Goal: Task Accomplishment & Management: Manage account settings

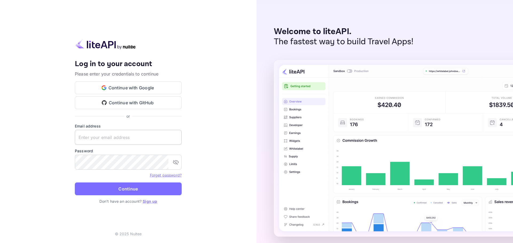
paste input "[EMAIL_ADDRESS][DOMAIN_NAME]"
click at [150, 134] on input "text" at bounding box center [128, 137] width 107 height 15
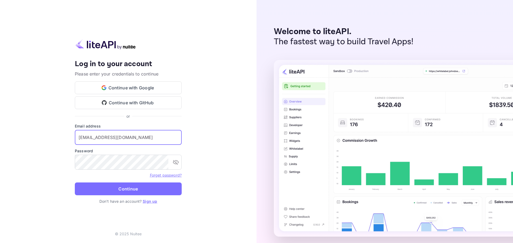
type input "[EMAIL_ADDRESS][DOMAIN_NAME]"
click at [240, 129] on div "Your account has been created successfully, a confirmation link has been sent t…" at bounding box center [128, 121] width 256 height 243
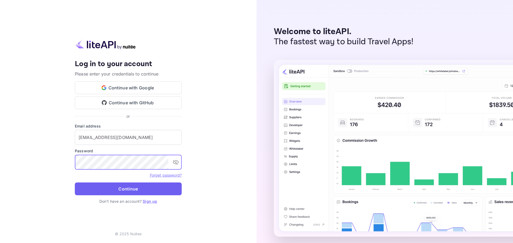
click at [107, 184] on form "Email address [EMAIL_ADDRESS][DOMAIN_NAME] ​ Password ​ Forget password? Contin…" at bounding box center [128, 160] width 107 height 75
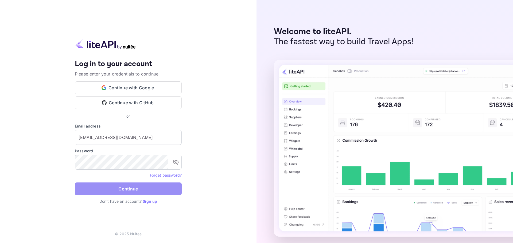
click at [107, 186] on button "Continue" at bounding box center [128, 189] width 107 height 13
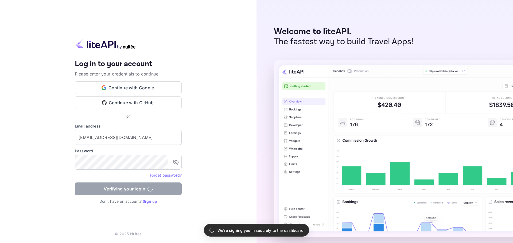
click at [241, 167] on div "Your account has been created successfully, a confirmation link has been sent t…" at bounding box center [128, 121] width 256 height 243
